Goal: Task Accomplishment & Management: Manage account settings

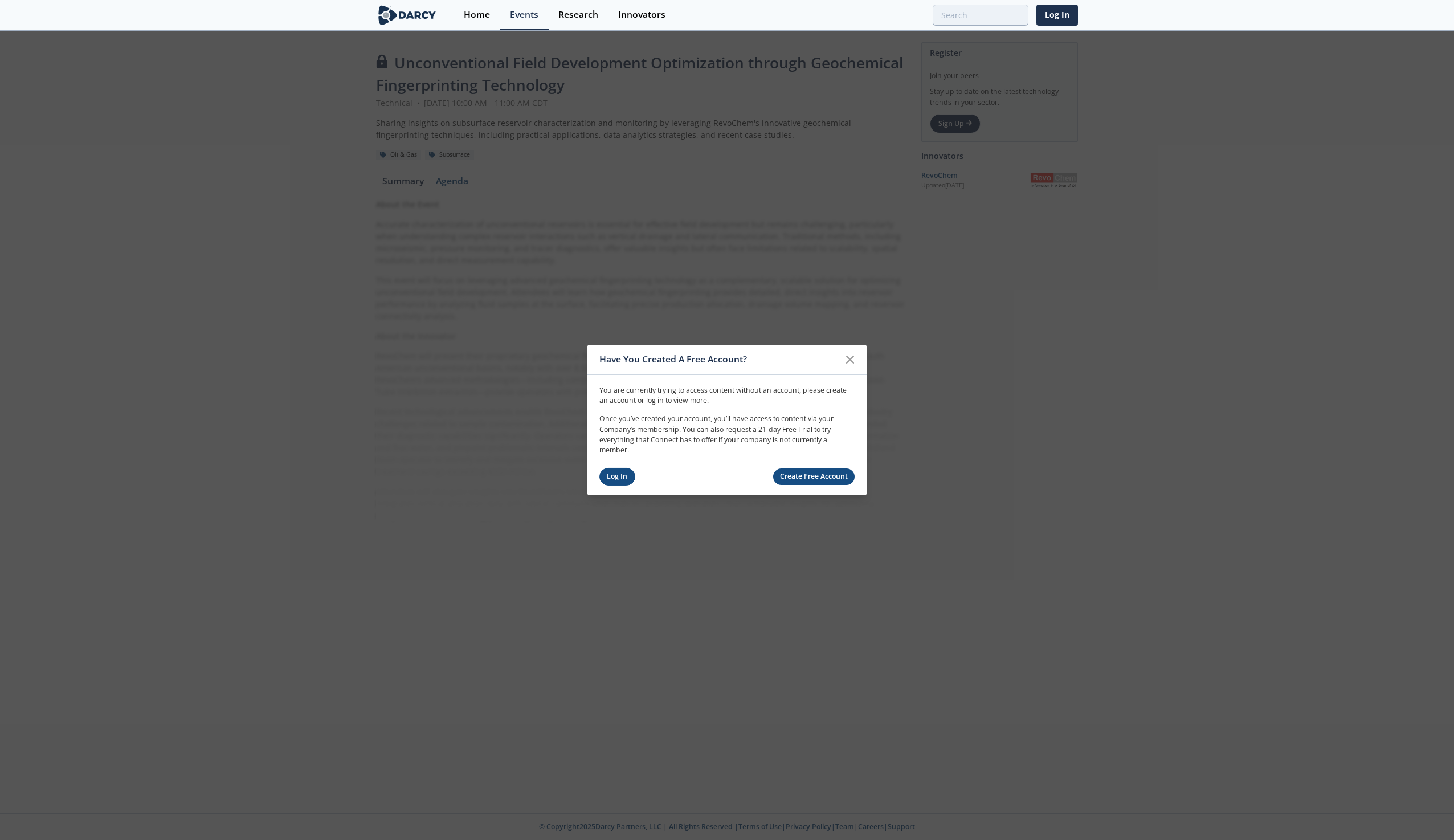
click at [629, 474] on link "Log In" at bounding box center [617, 477] width 36 height 18
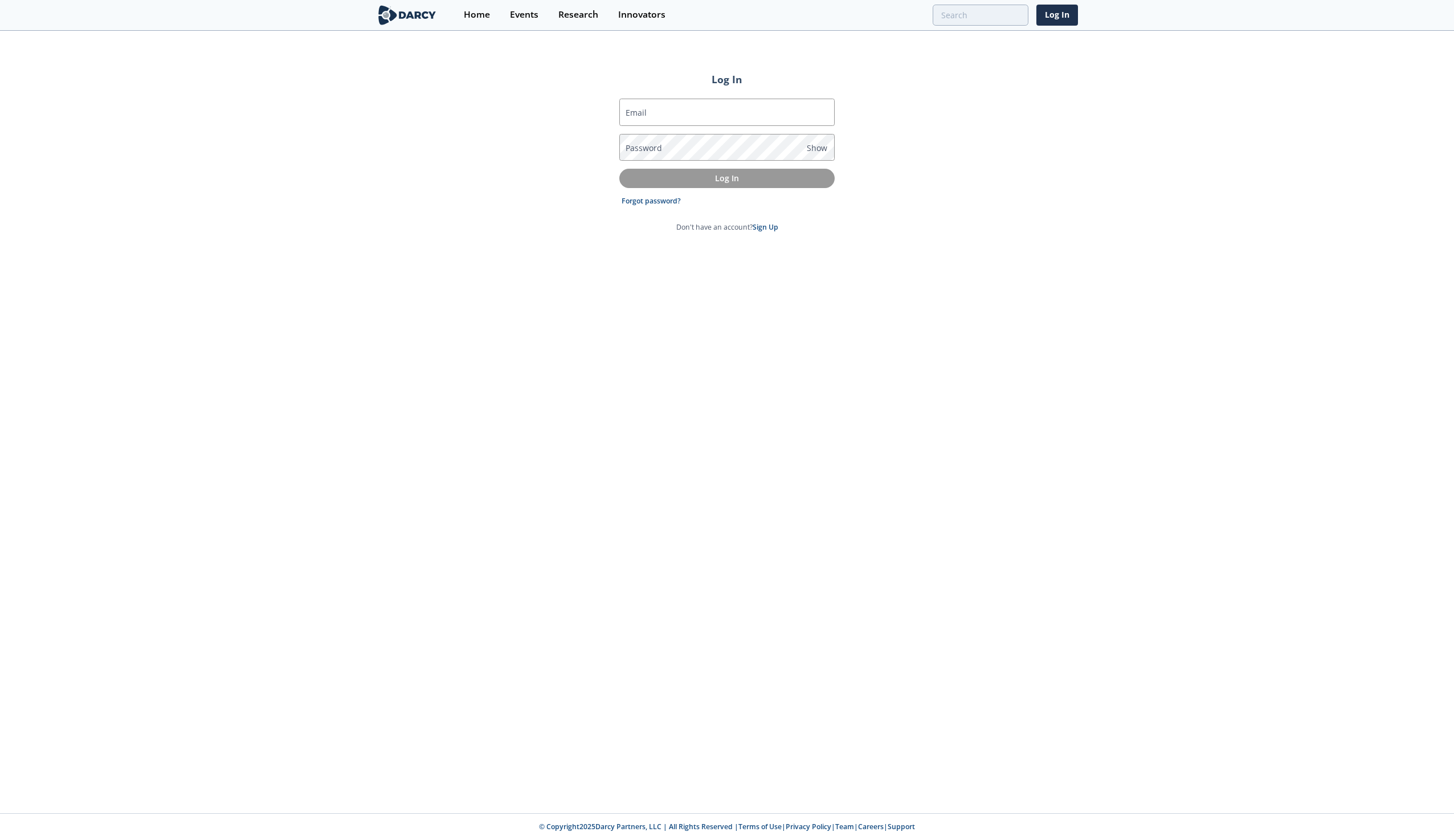
type input "[EMAIL_ADDRESS][DOMAIN_NAME]"
click at [727, 178] on p "Log In" at bounding box center [727, 178] width 200 height 12
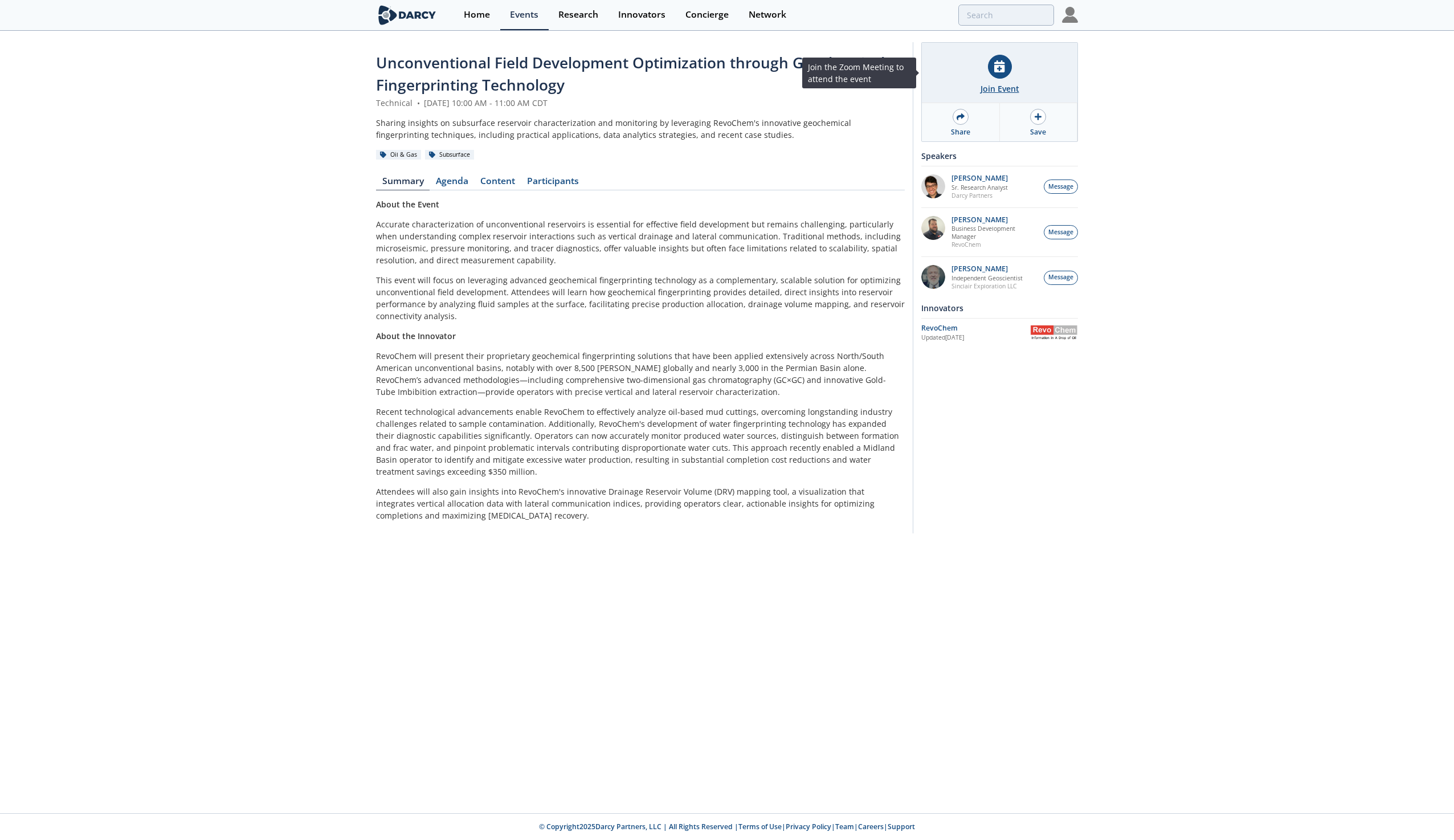
click at [1000, 71] on icon at bounding box center [999, 66] width 10 height 12
